Goal: Find specific page/section: Find specific page/section

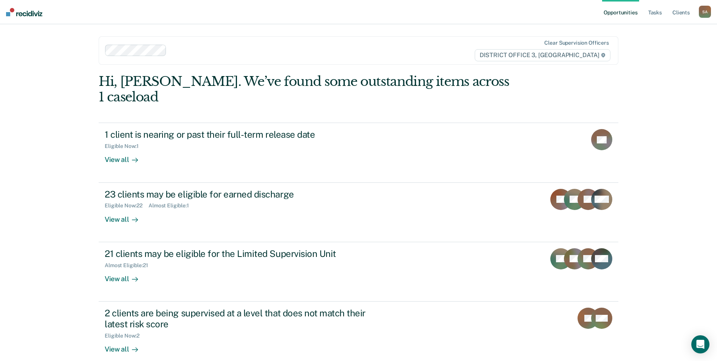
click at [664, 15] on ul "Opportunities Tasks Client s" at bounding box center [650, 12] width 97 height 24
click at [656, 15] on link "Tasks" at bounding box center [655, 12] width 17 height 24
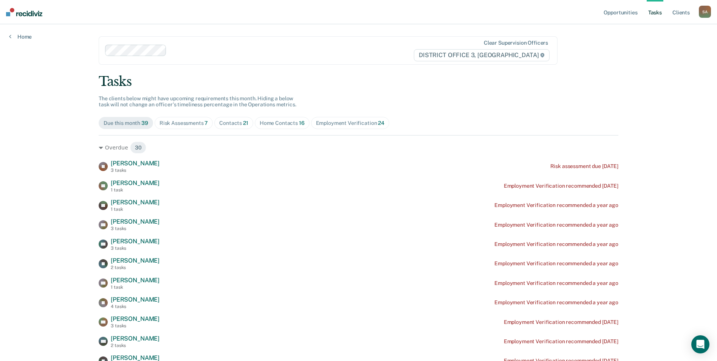
click at [299, 123] on span "16" at bounding box center [302, 123] width 6 height 6
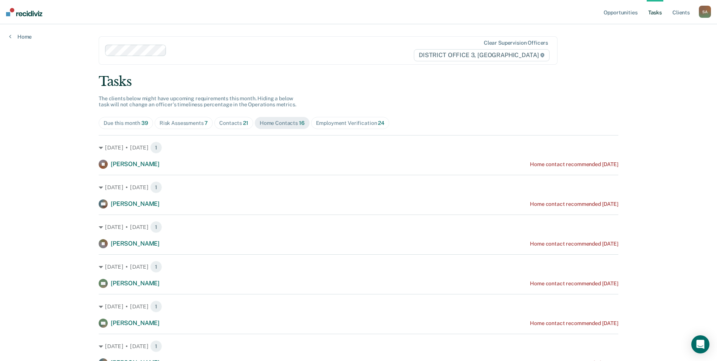
click at [341, 122] on div "Employment Verification 24" at bounding box center [350, 123] width 68 height 6
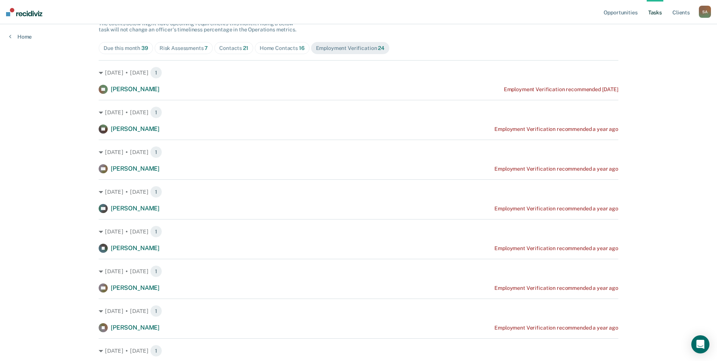
scroll to position [76, 0]
